Goal: Find specific page/section: Find specific page/section

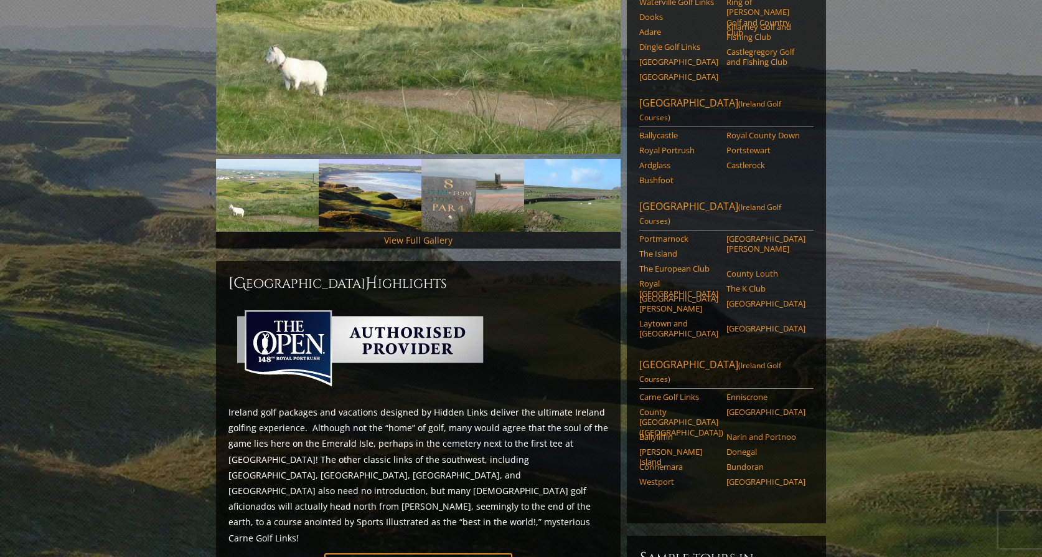
scroll to position [291, 0]
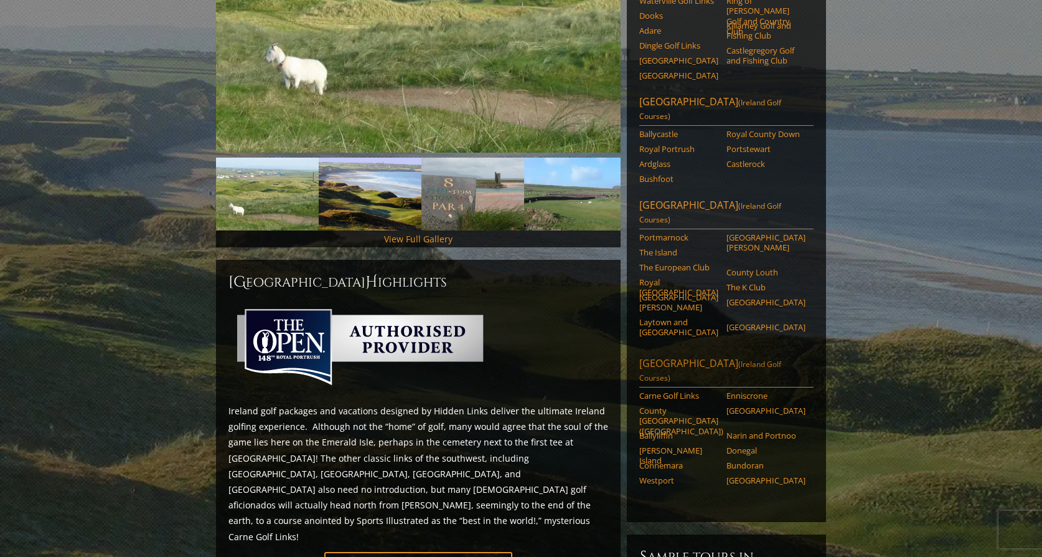
click at [669, 356] on link "Northwest Ireland (Ireland Golf Courses)" at bounding box center [726, 371] width 174 height 31
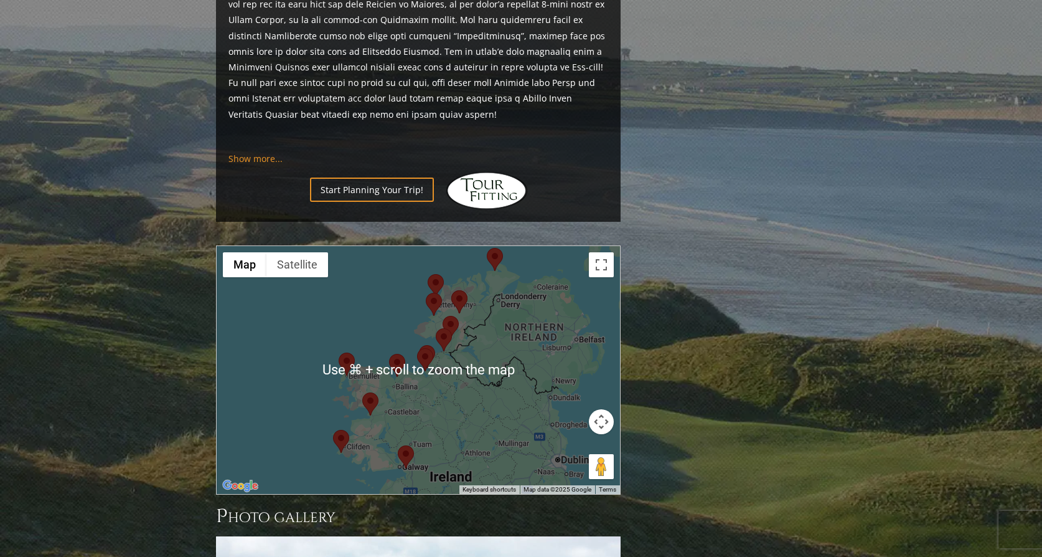
scroll to position [1113, 0]
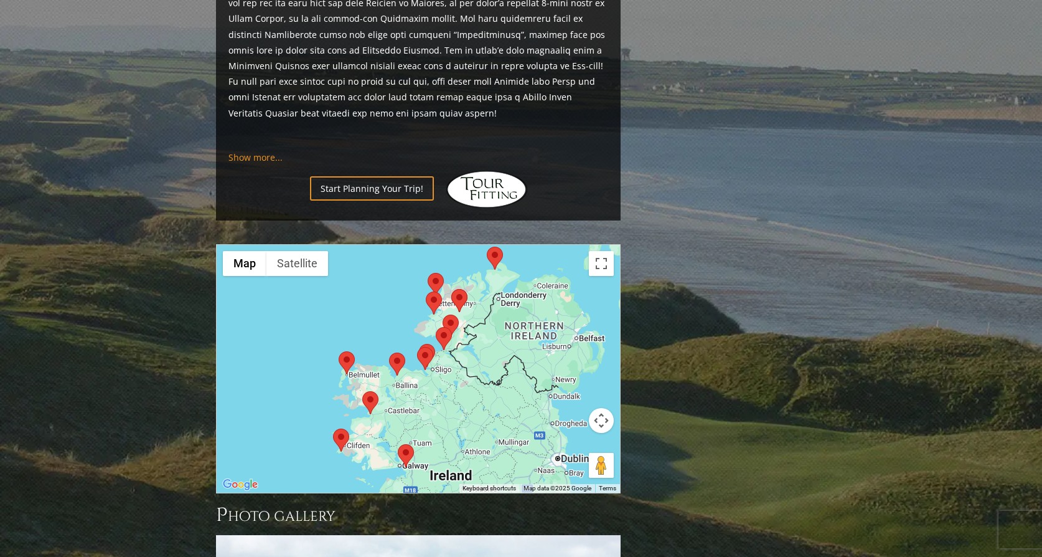
click at [339, 351] on area at bounding box center [339, 351] width 0 height 0
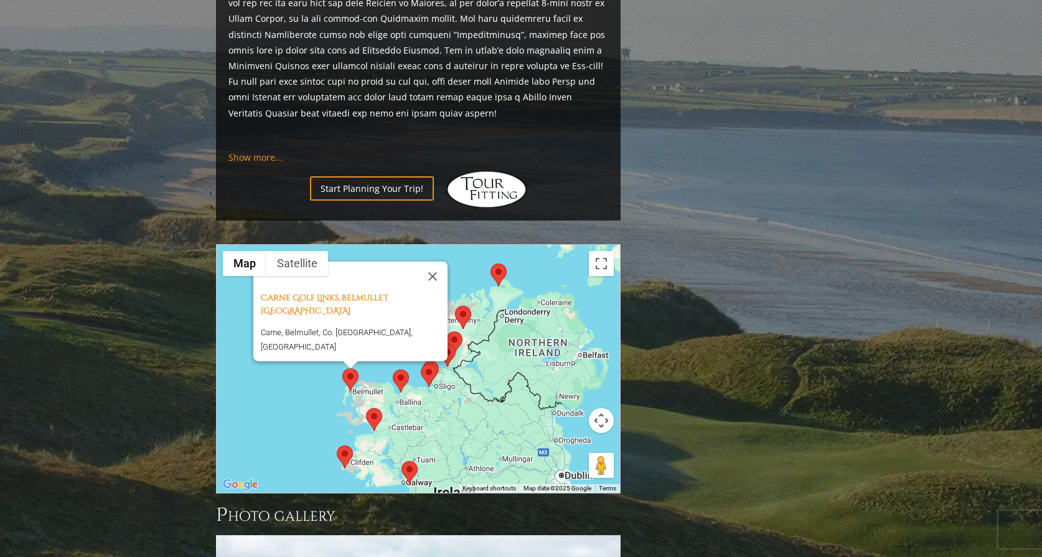
click at [366, 408] on area at bounding box center [366, 408] width 0 height 0
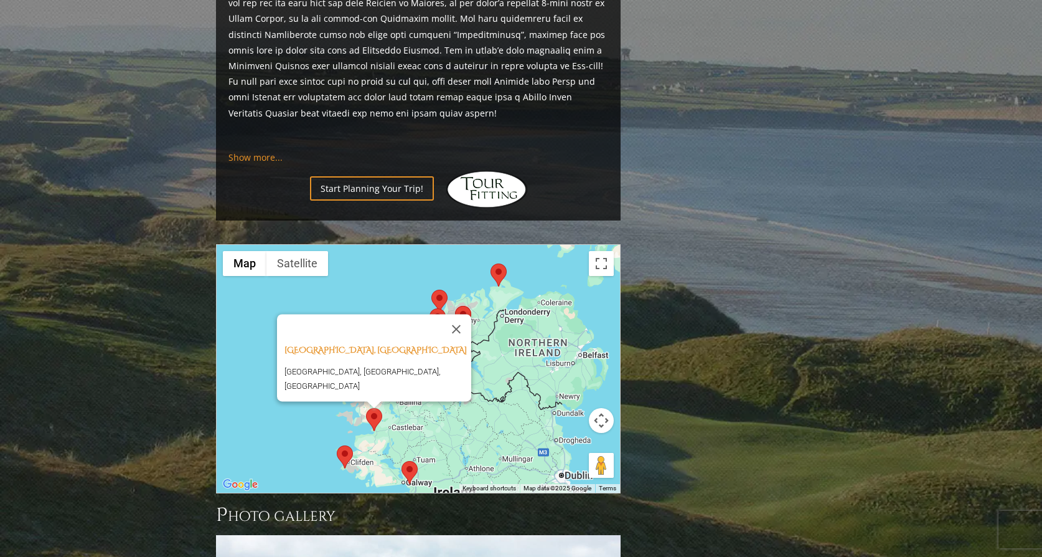
click at [337, 445] on area at bounding box center [337, 445] width 0 height 0
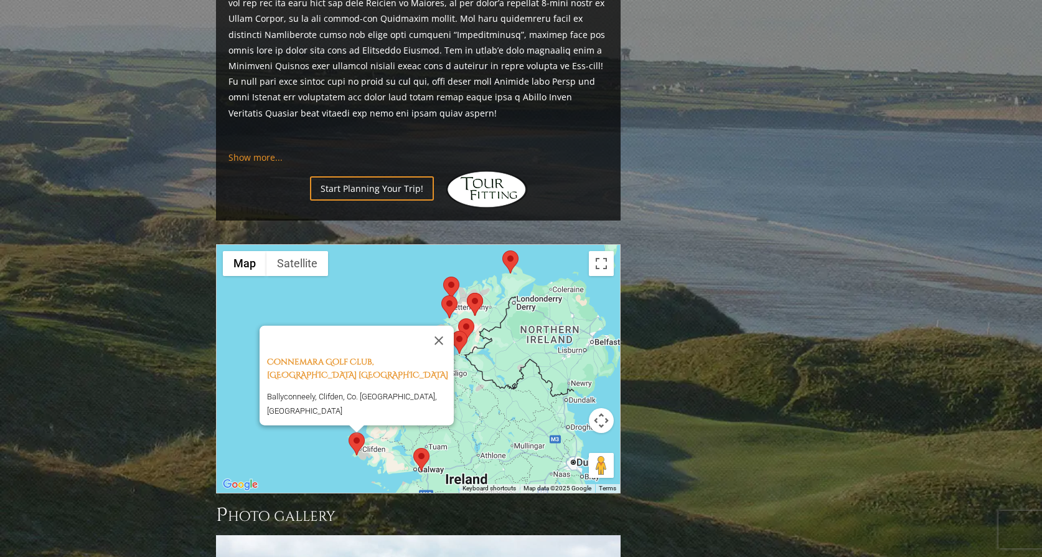
click at [413, 448] on area at bounding box center [413, 448] width 0 height 0
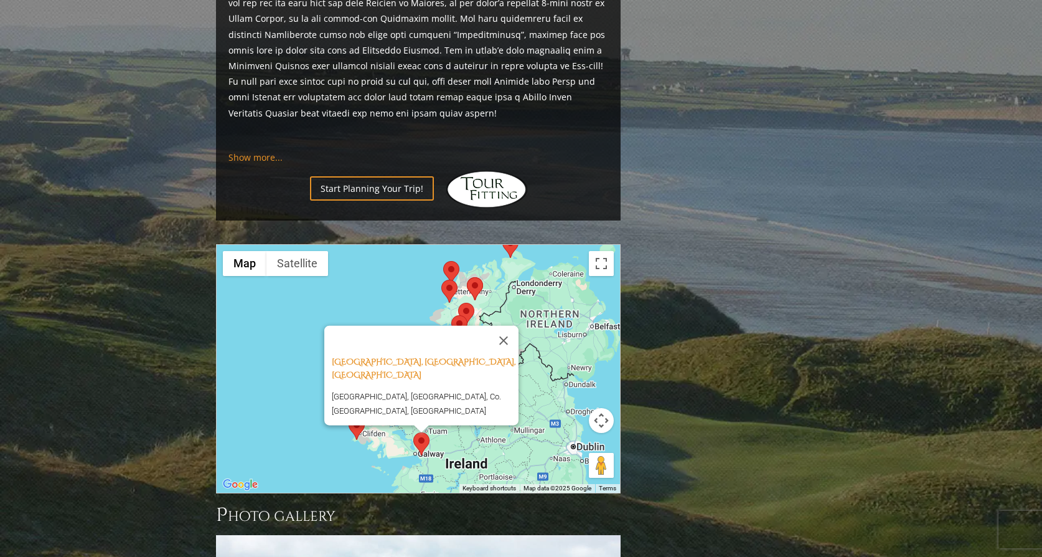
click at [443, 261] on area at bounding box center [443, 261] width 0 height 0
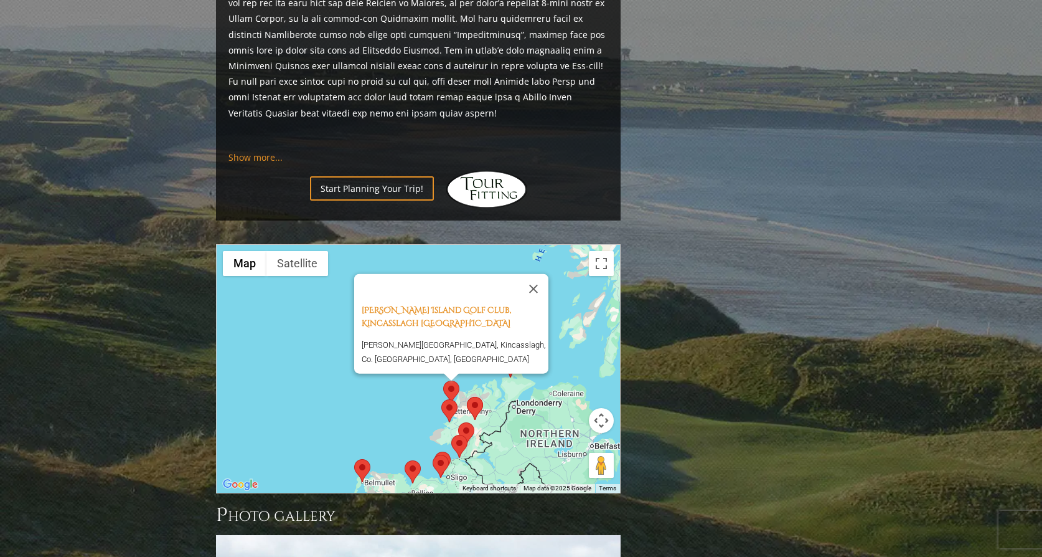
click at [405, 460] on area at bounding box center [405, 460] width 0 height 0
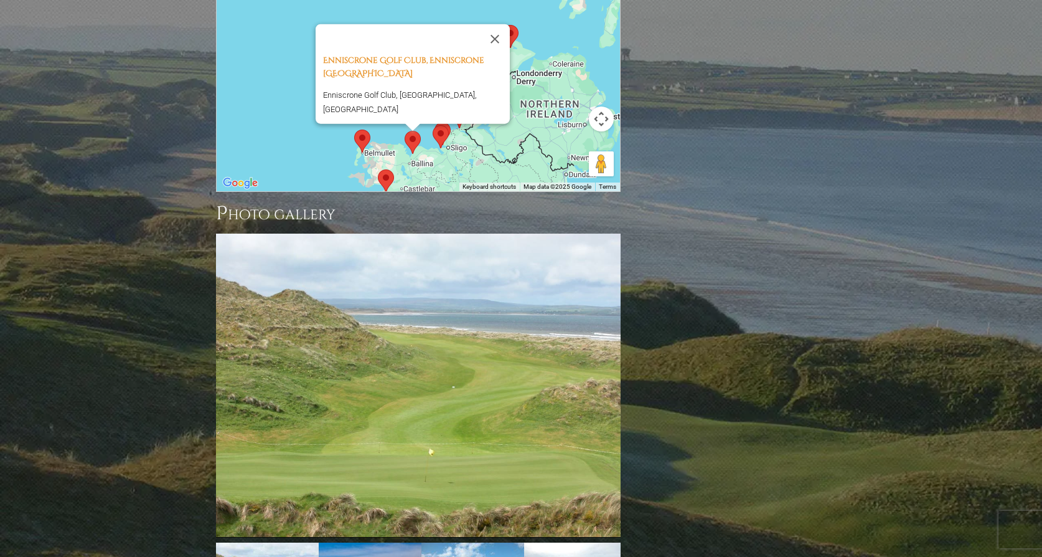
scroll to position [1414, 0]
